Goal: Transaction & Acquisition: Subscribe to service/newsletter

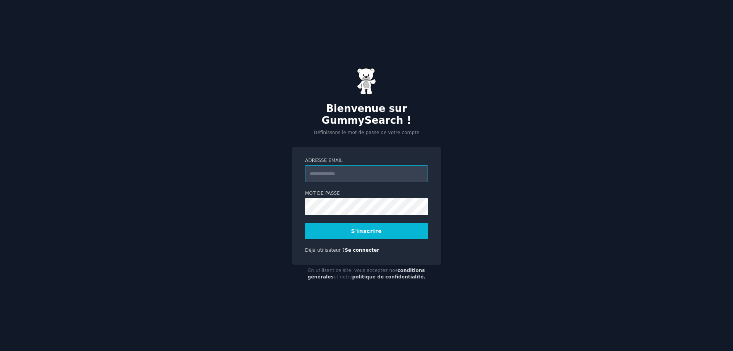
click at [337, 173] on input "Adresse email" at bounding box center [366, 173] width 123 height 17
type input "**********"
click at [372, 232] on font "S'inscrire" at bounding box center [366, 231] width 31 height 6
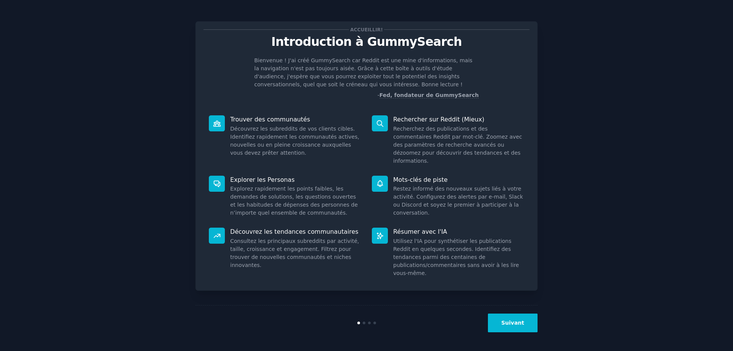
click at [521, 324] on font "Suivant" at bounding box center [512, 323] width 23 height 6
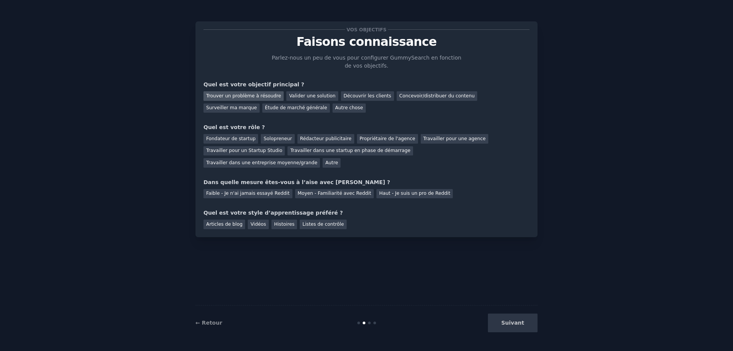
click at [262, 94] on font "Trouver un problème à résoudre" at bounding box center [243, 95] width 75 height 5
click at [415, 93] on font "Concevoir/distribuer du contenu" at bounding box center [437, 95] width 76 height 5
click at [279, 138] on font "Solopreneur" at bounding box center [278, 138] width 28 height 5
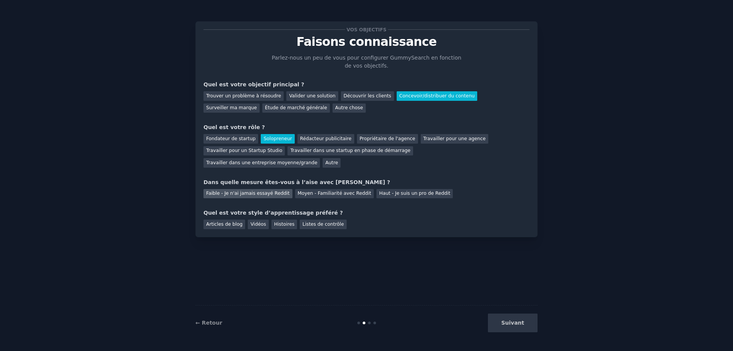
click at [269, 191] on font "Faible - Je n'ai jamais essayé Reddit" at bounding box center [248, 193] width 84 height 5
click at [255, 222] on font "Vidéos" at bounding box center [259, 224] width 16 height 5
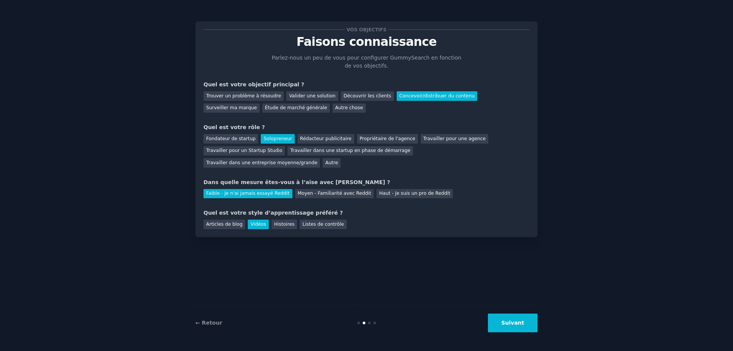
click at [512, 322] on font "Suivant" at bounding box center [512, 323] width 23 height 6
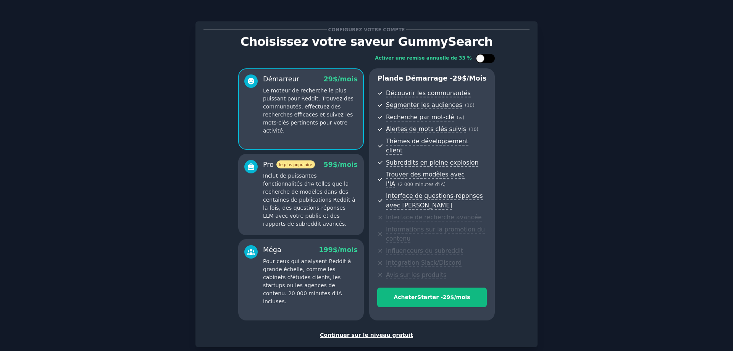
click at [492, 57] on div at bounding box center [485, 58] width 19 height 9
click at [479, 57] on icon at bounding box center [481, 59] width 4 height 4
checkbox input "false"
click at [367, 332] on font "Continuer sur le niveau gratuit" at bounding box center [366, 335] width 93 height 6
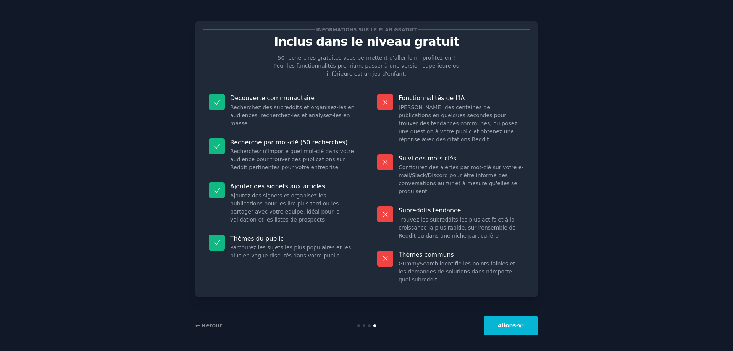
click at [525, 321] on button "Allons-y!" at bounding box center [510, 325] width 53 height 19
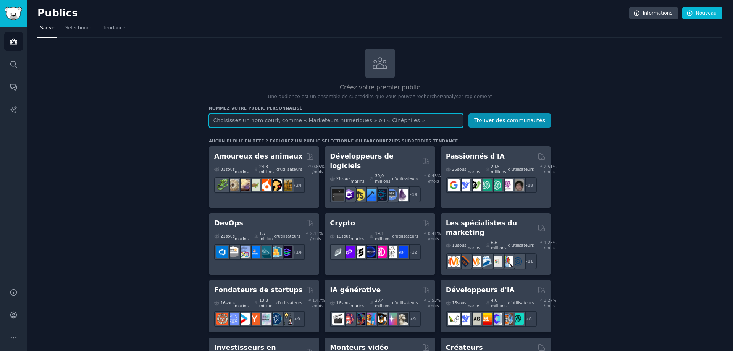
click at [236, 120] on input "text" at bounding box center [336, 120] width 254 height 14
type input "propriétaires immobiliers"
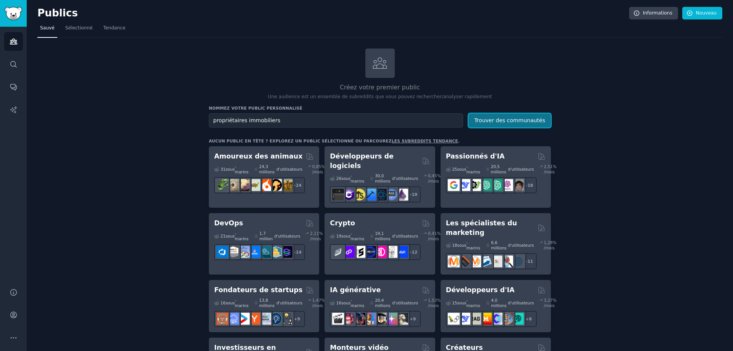
click at [495, 118] on font "Trouver des communautés" at bounding box center [509, 120] width 71 height 6
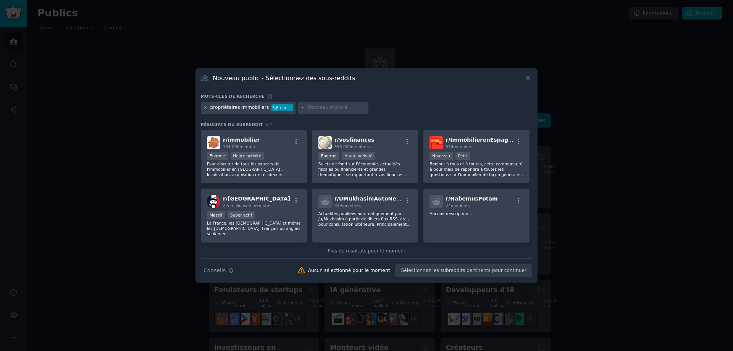
click at [204, 107] on icon at bounding box center [206, 108] width 4 height 4
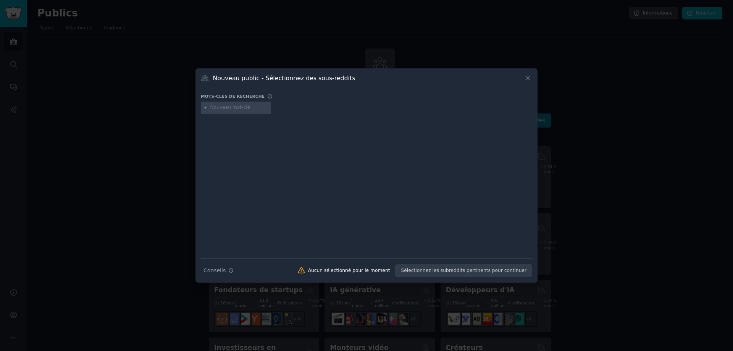
click at [215, 107] on input "text" at bounding box center [239, 107] width 58 height 7
type input "investissement locatif"
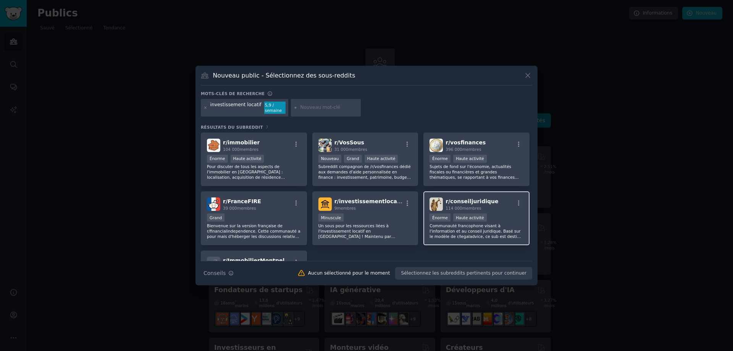
click at [469, 199] on font "conseiljuridique" at bounding box center [474, 201] width 48 height 6
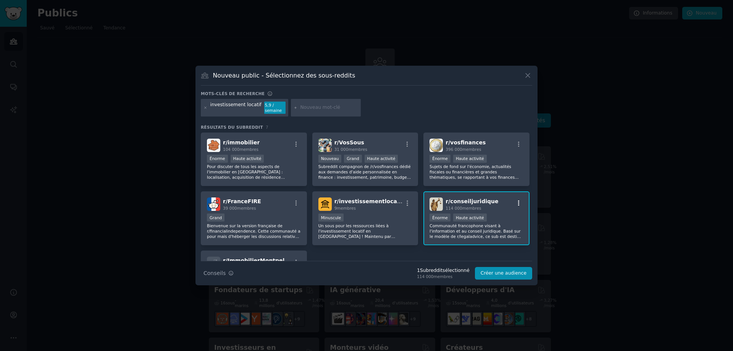
click at [518, 203] on icon "button" at bounding box center [519, 203] width 2 height 5
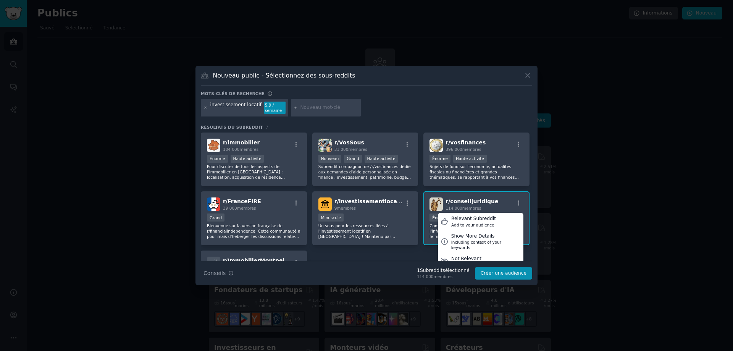
click at [505, 203] on div "r/ conseiljuridique 114 000 membres Relevant Subreddit Add to your audience Sho…" at bounding box center [477, 203] width 94 height 13
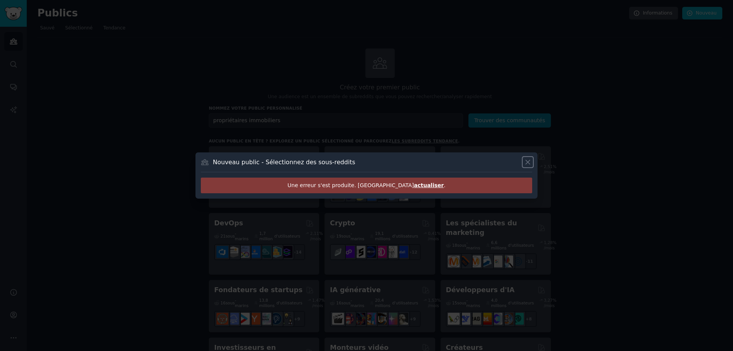
click at [526, 162] on icon at bounding box center [528, 162] width 8 height 8
